Goal: Entertainment & Leisure: Consume media (video, audio)

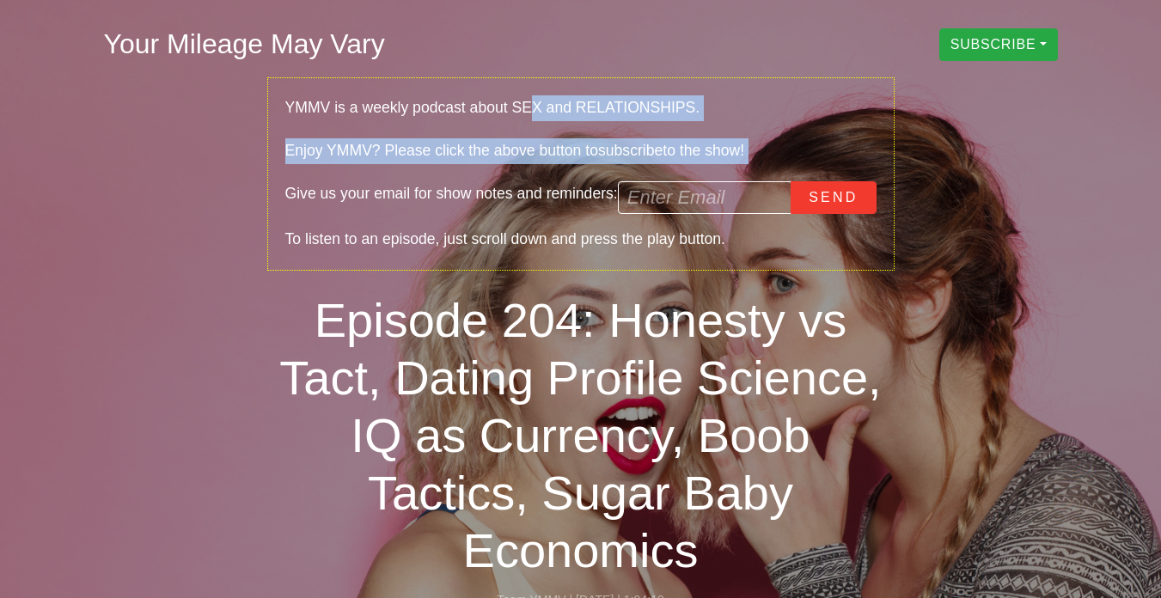
drag, startPoint x: 523, startPoint y: 112, endPoint x: 541, endPoint y: 175, distance: 66.1
click at [541, 175] on div "YMMV is a weekly podcast about SEX and RELATIONSHIPS. Enjoy YMMV? Please click …" at bounding box center [580, 173] width 627 height 193
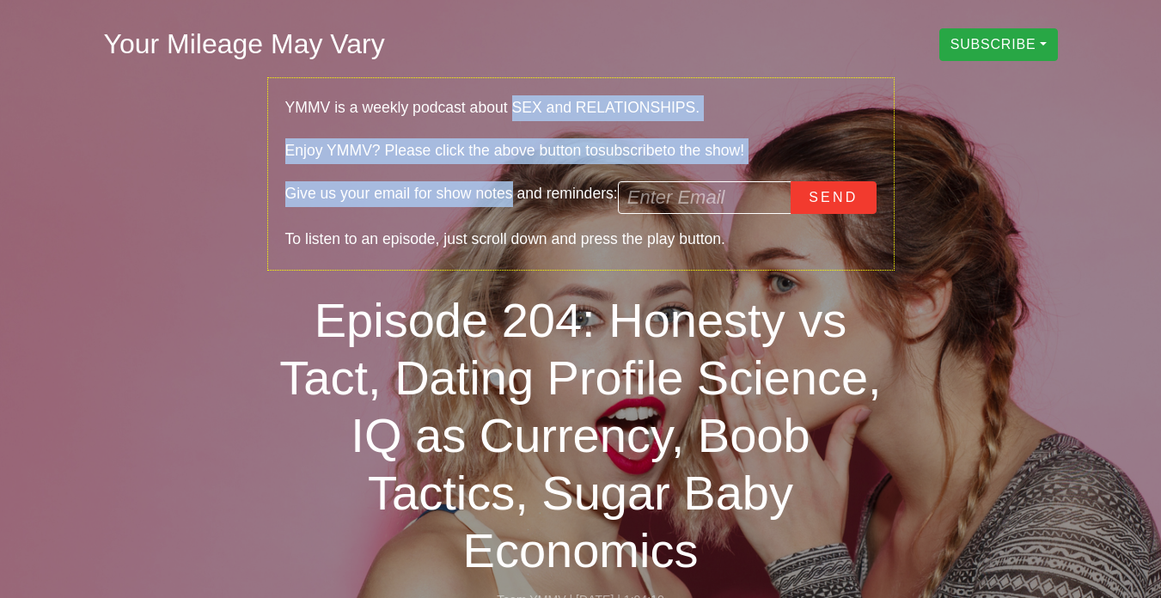
drag, startPoint x: 541, startPoint y: 175, endPoint x: 505, endPoint y: 98, distance: 85.3
click at [505, 98] on div "YMMV is a weekly podcast about SEX and RELATIONSHIPS. Enjoy YMMV? Please click …" at bounding box center [580, 173] width 627 height 193
click at [505, 98] on div "YMMV is a weekly podcast about SEX and RELATIONSHIPS." at bounding box center [580, 108] width 591 height 26
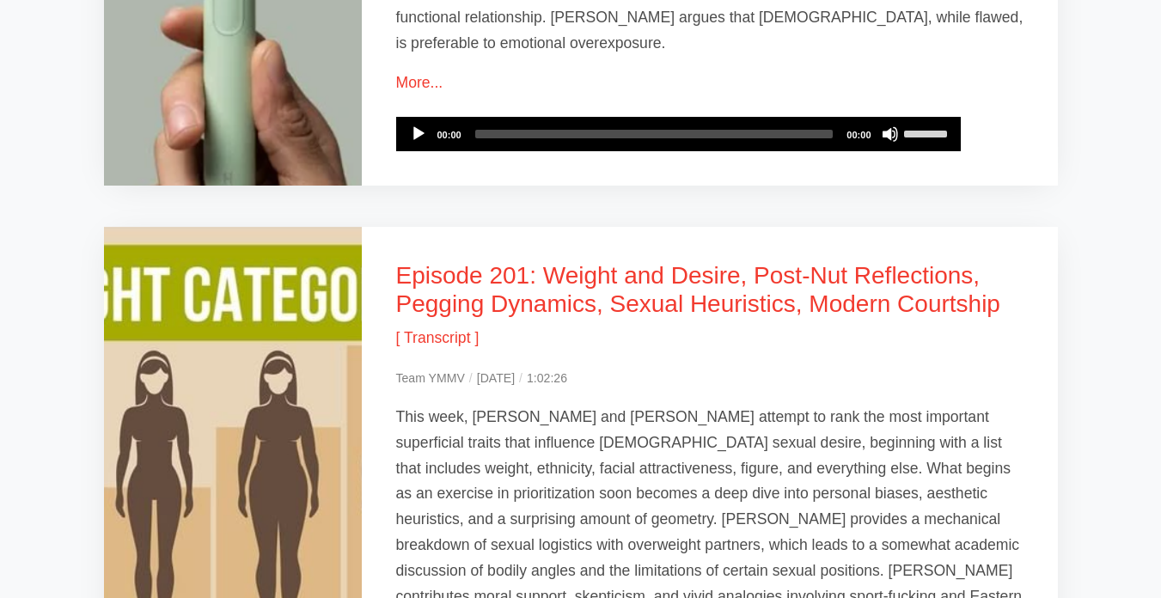
scroll to position [2106, 0]
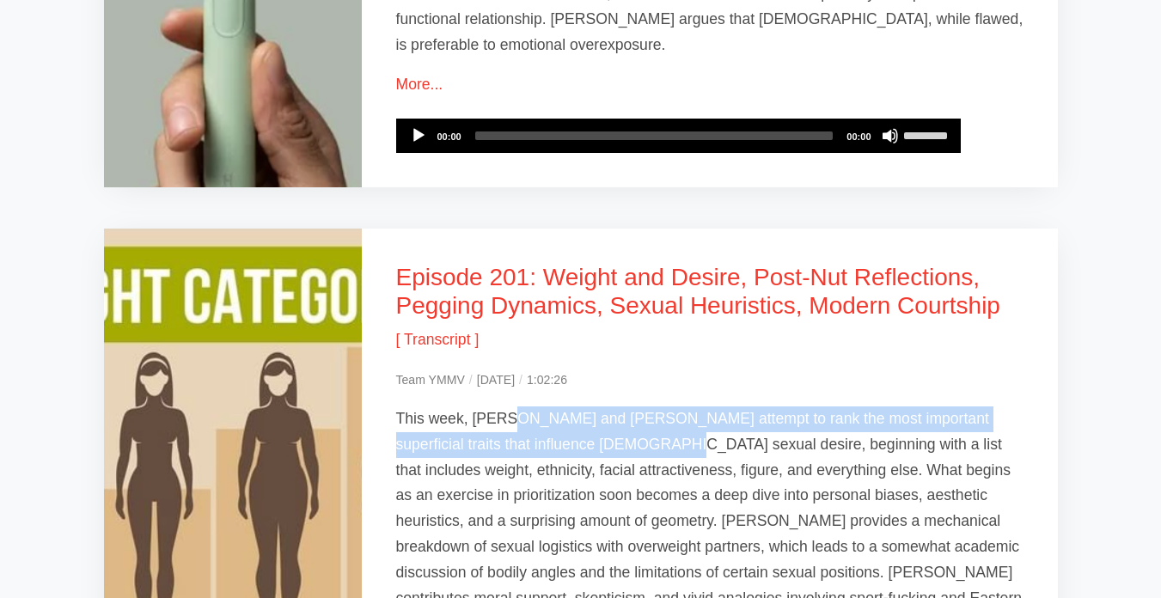
drag, startPoint x: 578, startPoint y: 317, endPoint x: 499, endPoint y: 276, distance: 89.1
click at [499, 406] on p "This week, [PERSON_NAME] and [PERSON_NAME] attempt to rank the most important s…" at bounding box center [709, 521] width 627 height 231
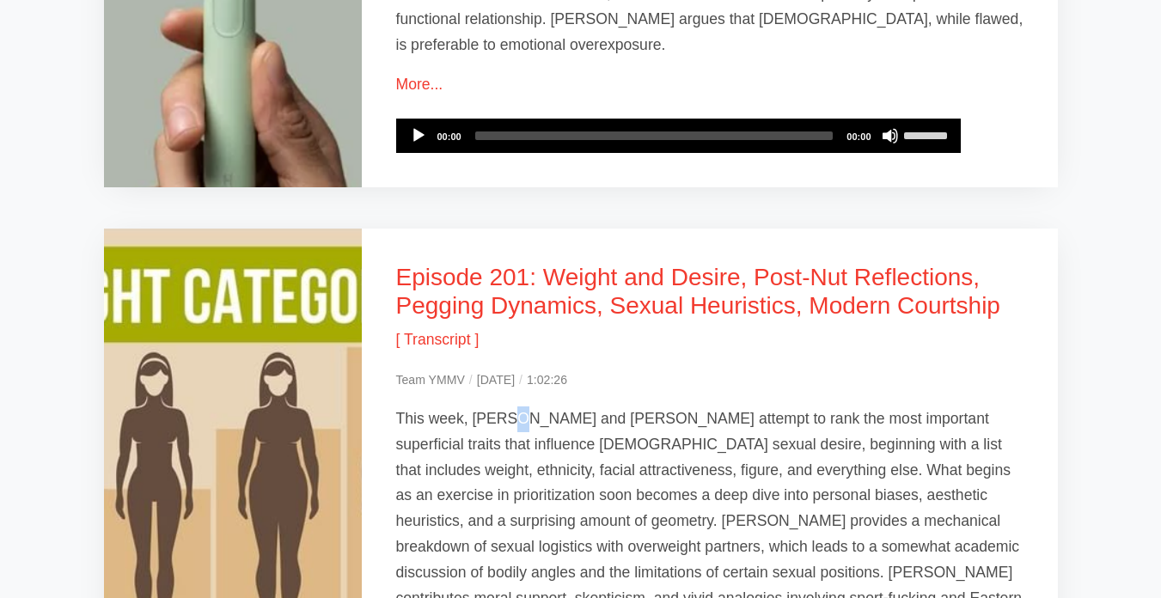
click at [499, 406] on p "This week, [PERSON_NAME] and [PERSON_NAME] attempt to rank the most important s…" at bounding box center [709, 521] width 627 height 231
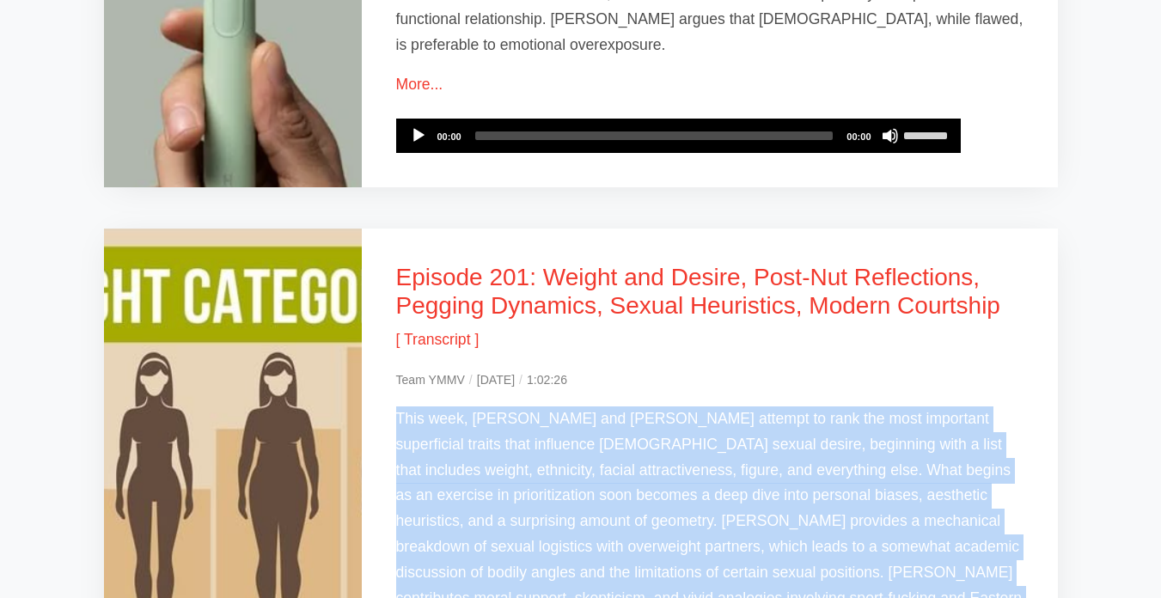
click at [499, 406] on p "This week, [PERSON_NAME] and [PERSON_NAME] attempt to rank the most important s…" at bounding box center [709, 521] width 627 height 231
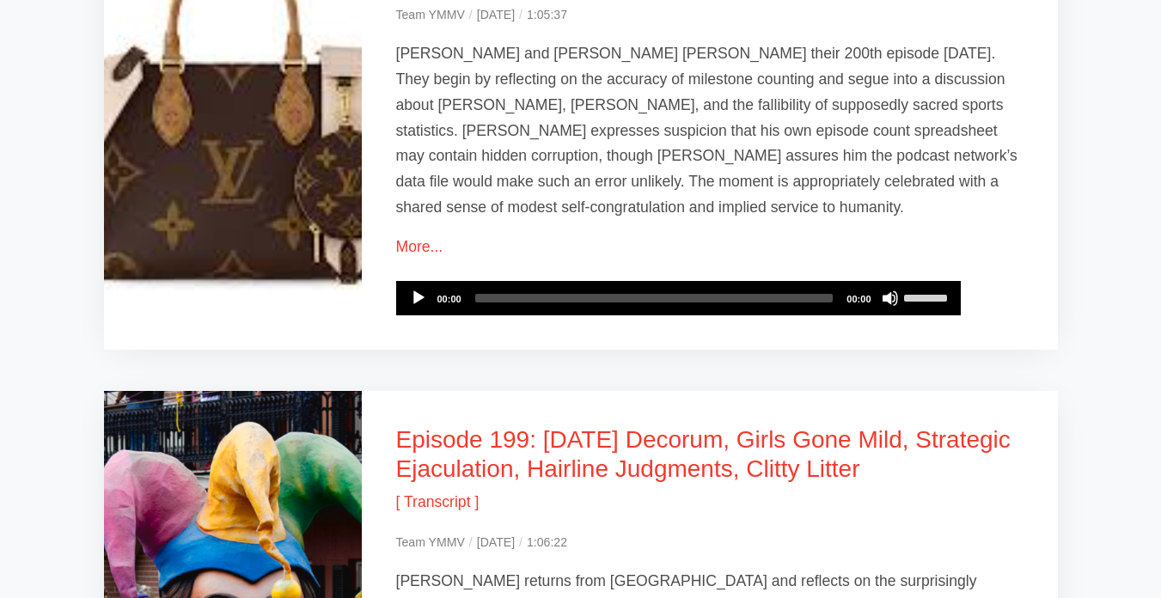
scroll to position [3039, 0]
